Goal: Task Accomplishment & Management: Manage account settings

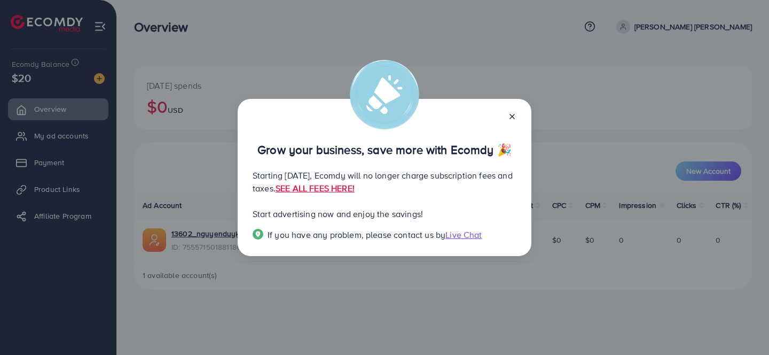
click at [512, 115] on icon at bounding box center [512, 116] width 9 height 9
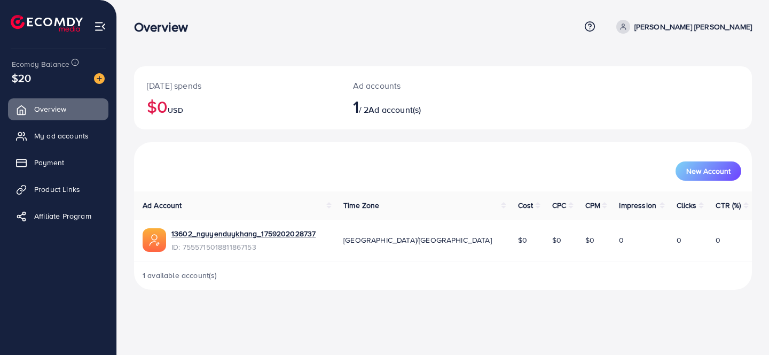
click at [626, 28] on icon at bounding box center [623, 29] width 5 height 2
click at [667, 61] on circle at bounding box center [665, 61] width 3 height 3
click at [630, 24] on span at bounding box center [624, 27] width 14 height 14
click at [675, 63] on span "Profile" at bounding box center [686, 63] width 25 height 13
click at [104, 27] on img at bounding box center [100, 26] width 12 height 12
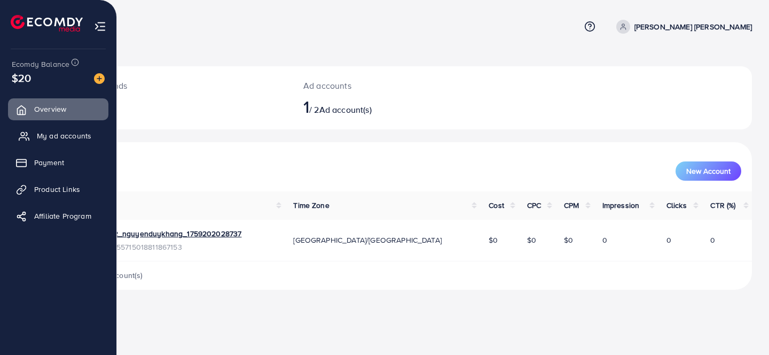
click at [72, 130] on span "My ad accounts" at bounding box center [64, 135] width 54 height 11
click at [66, 137] on span "My ad accounts" at bounding box center [64, 135] width 54 height 11
click at [66, 135] on span "My ad accounts" at bounding box center [64, 135] width 54 height 11
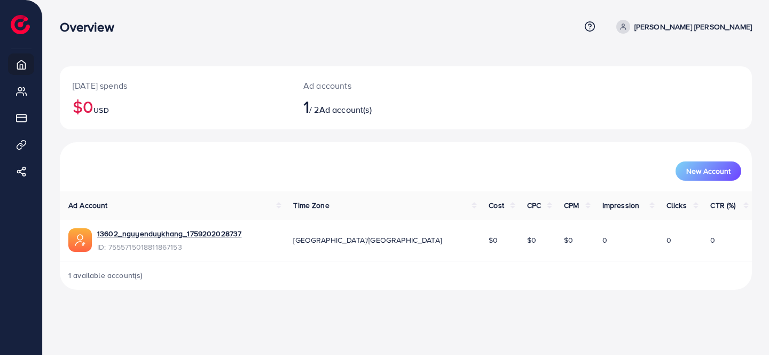
click at [695, 25] on p "[PERSON_NAME] [PERSON_NAME]" at bounding box center [694, 26] width 118 height 13
click at [677, 63] on span "Profile" at bounding box center [686, 63] width 25 height 13
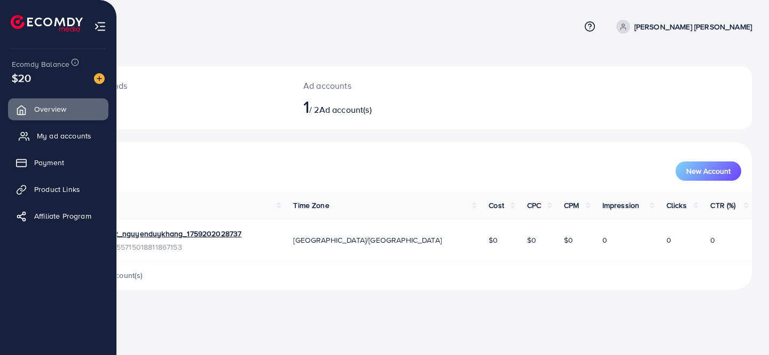
click at [59, 139] on span "My ad accounts" at bounding box center [64, 135] width 54 height 11
click at [55, 136] on span "My ad accounts" at bounding box center [64, 135] width 54 height 11
click at [45, 158] on span "Payment" at bounding box center [52, 162] width 30 height 11
click at [49, 188] on span "Product Links" at bounding box center [60, 189] width 46 height 11
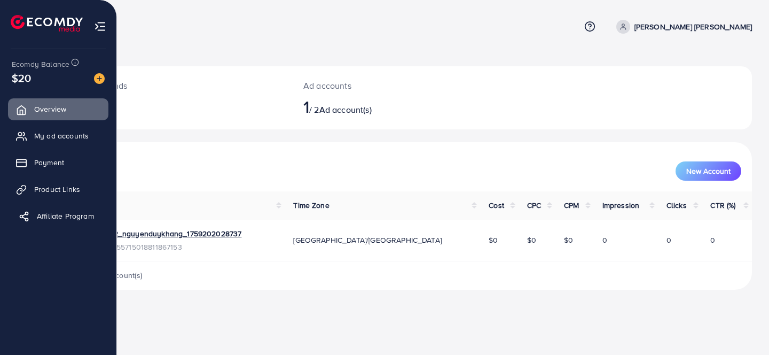
click at [56, 214] on span "Affiliate Program" at bounding box center [65, 216] width 57 height 11
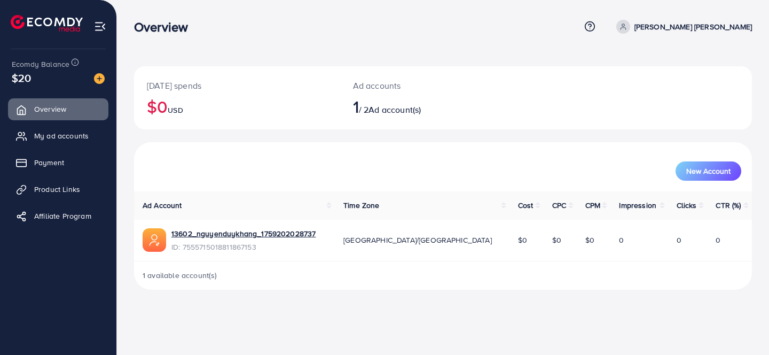
click at [738, 25] on p "[PERSON_NAME] [PERSON_NAME]" at bounding box center [694, 26] width 118 height 13
click at [683, 70] on link "Profile" at bounding box center [701, 64] width 102 height 24
click at [627, 28] on icon at bounding box center [623, 26] width 7 height 7
click at [671, 58] on link "Profile" at bounding box center [701, 64] width 102 height 24
click at [62, 139] on span "My ad accounts" at bounding box center [64, 135] width 54 height 11
